Goal: Transaction & Acquisition: Purchase product/service

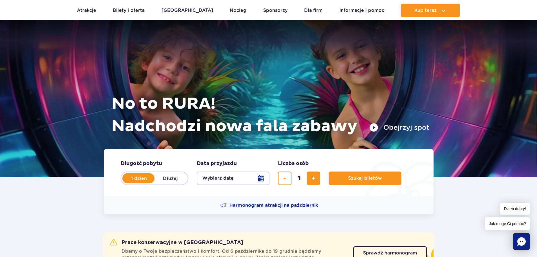
scroll to position [28, 0]
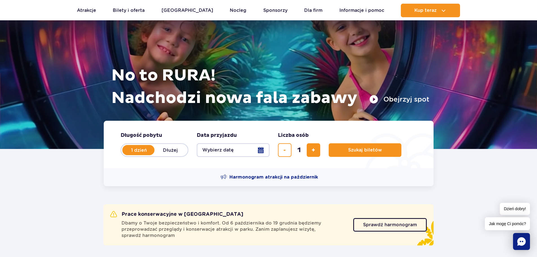
click at [237, 150] on button "Wybierz datę" at bounding box center [233, 150] width 73 height 14
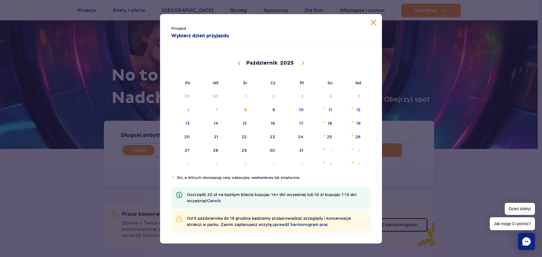
click at [301, 61] on icon at bounding box center [303, 63] width 4 height 4
select select "10"
click at [357, 108] on span "9" at bounding box center [350, 109] width 28 height 13
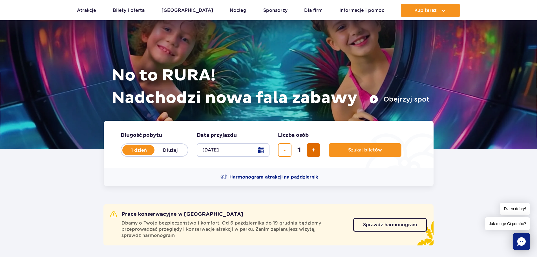
click at [317, 144] on button "dodaj bilet" at bounding box center [314, 150] width 14 height 14
type input "3"
click at [361, 146] on button "Szukaj biletów" at bounding box center [365, 150] width 73 height 14
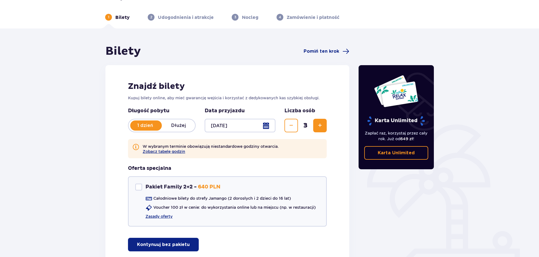
scroll to position [28, 0]
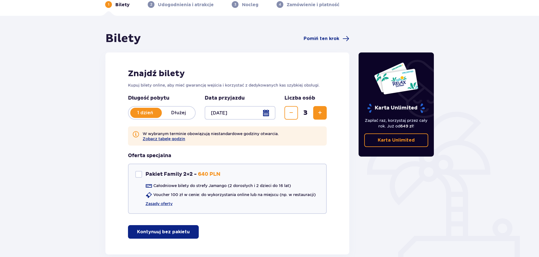
click at [183, 110] on p "Dłużej" at bounding box center [178, 113] width 33 height 6
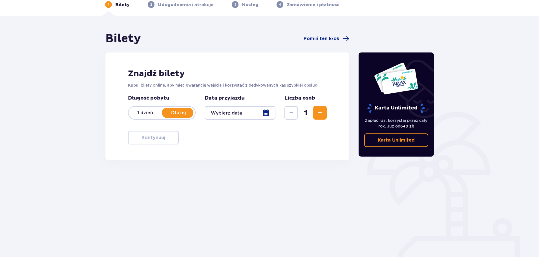
click at [266, 113] on div at bounding box center [240, 113] width 71 height 14
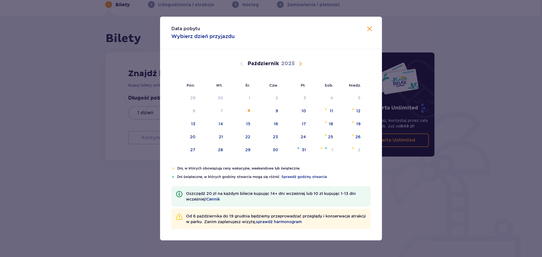
click at [299, 62] on span "Następny miesiąc" at bounding box center [300, 63] width 7 height 7
drag, startPoint x: 359, startPoint y: 111, endPoint x: 345, endPoint y: 113, distance: 14.3
click at [360, 111] on div "9" at bounding box center [359, 111] width 3 height 6
click at [192, 122] on div "10" at bounding box center [193, 124] width 5 height 6
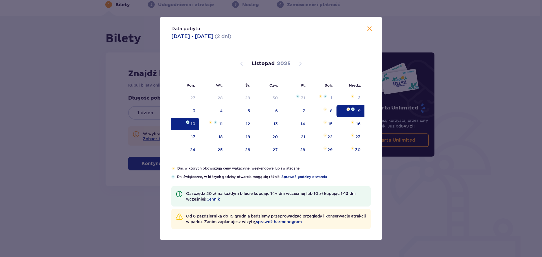
type input "09.11.25 - 10.11.25"
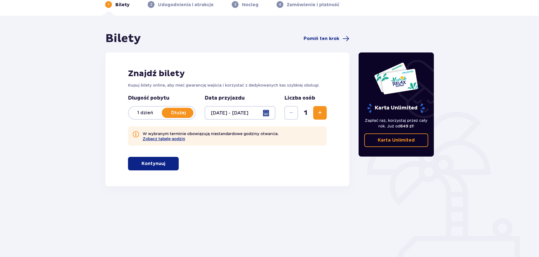
click at [321, 110] on span "Zwiększ" at bounding box center [320, 112] width 7 height 7
click at [320, 110] on span "Zwiększ" at bounding box center [320, 112] width 7 height 7
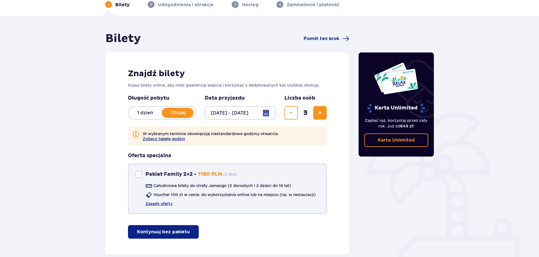
click at [135, 172] on div "Pakiet Family 2+2 Pakiet Family 2+2 - 1180 PLN ( 2 dni ) Całodniowe bilety do s…" at bounding box center [227, 189] width 199 height 50
click at [138, 175] on div "Pakiet Family 2+2" at bounding box center [138, 174] width 7 height 7
checkbox input "true"
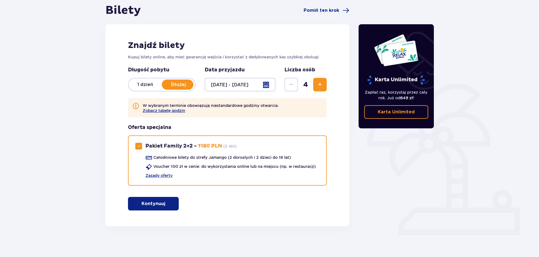
click at [158, 203] on p "Kontynuuj" at bounding box center [154, 204] width 24 height 6
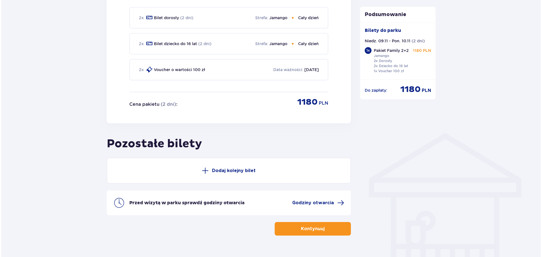
scroll to position [338, 0]
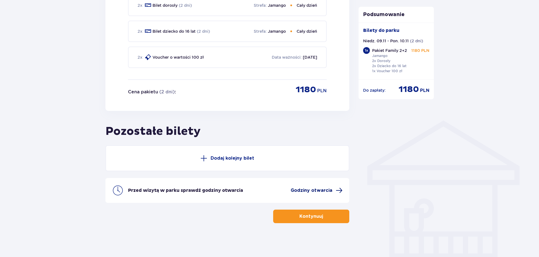
click at [313, 192] on span "Godziny otwarcia" at bounding box center [312, 190] width 42 height 6
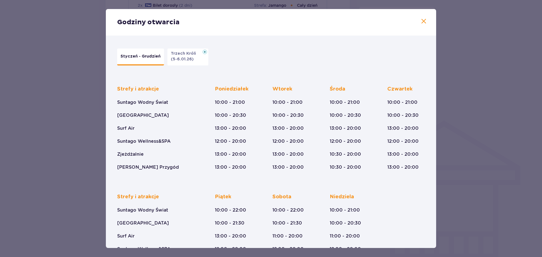
click at [183, 54] on p "Trzech Króli" at bounding box center [185, 54] width 28 height 6
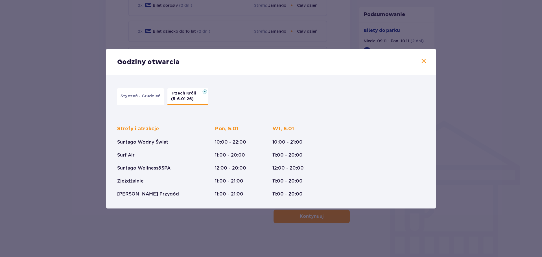
click at [146, 97] on p "Styczeń - Grudzień" at bounding box center [140, 96] width 40 height 6
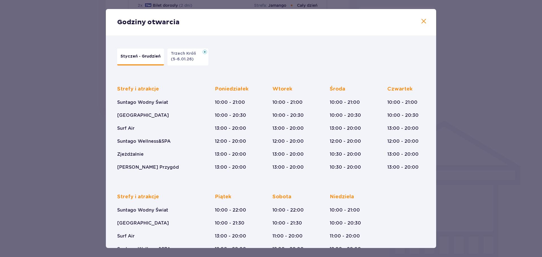
click at [420, 20] on span at bounding box center [423, 21] width 7 height 7
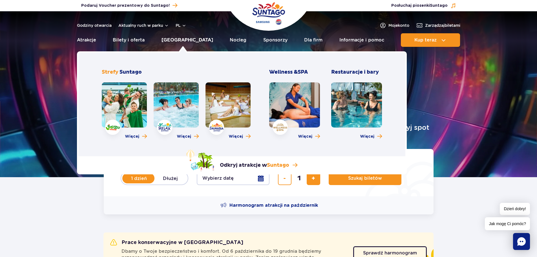
click at [185, 39] on link "[GEOGRAPHIC_DATA]" at bounding box center [188, 40] width 52 height 14
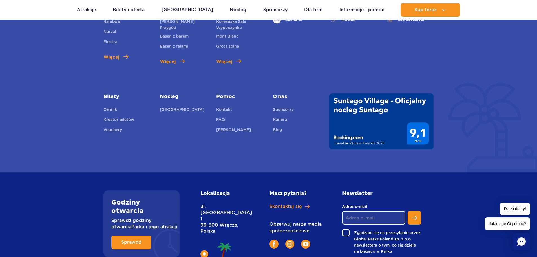
scroll to position [423, 0]
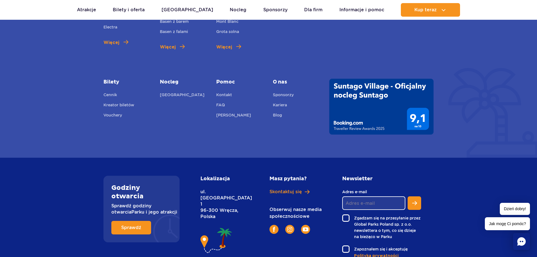
click at [232, 199] on p "ul. Nowy Świat 1 96-300 Wręcza, Polska" at bounding box center [223, 204] width 44 height 31
click at [232, 198] on p "ul. Nowy Świat 1 96-300 Wręcza, Polska" at bounding box center [223, 204] width 44 height 31
copy p "Wręcza"
